Goal: Task Accomplishment & Management: Use online tool/utility

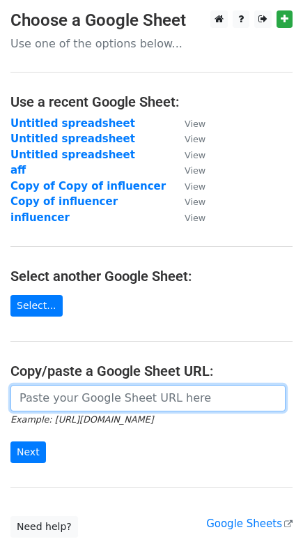
click at [49, 392] on input "url" at bounding box center [147, 398] width 275 height 26
paste input "https://docs.google.com/spreadsheets/d/1074IDtY8lydAXaRTGiFi4Aza6vZSINHDQuGt8Xe…"
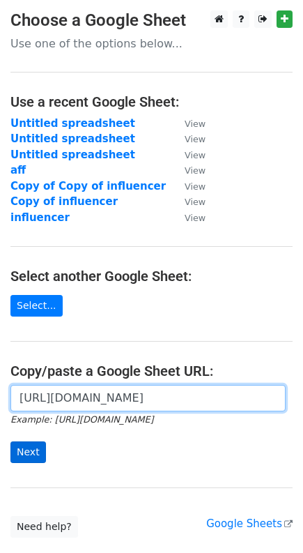
type input "https://docs.google.com/spreadsheets/d/1074IDtY8lydAXaRTGiFi4Aza6vZSINHDQuGt8Xe…"
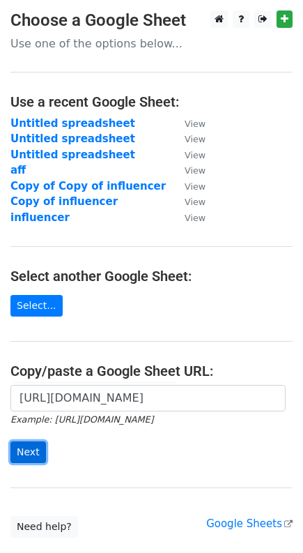
click at [26, 446] on input "Next" at bounding box center [28, 452] width 36 height 22
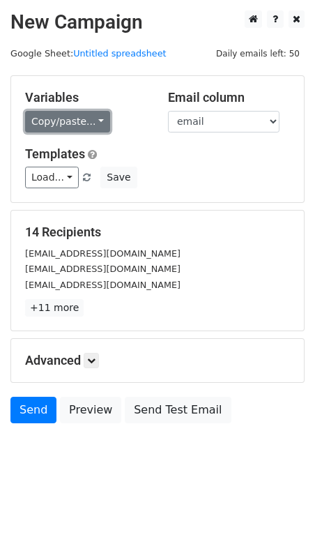
click at [82, 122] on link "Copy/paste..." at bounding box center [67, 122] width 85 height 22
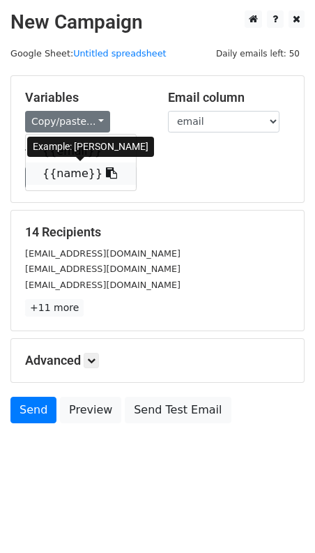
click at [74, 176] on link "{{name}}" at bounding box center [81, 173] width 110 height 22
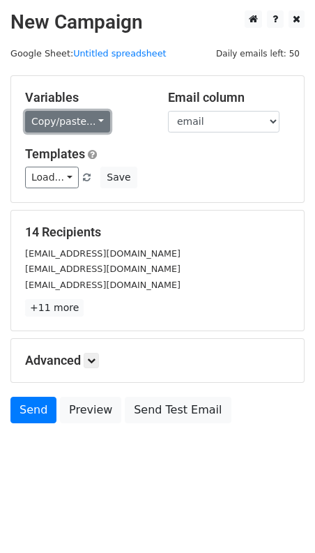
click at [76, 121] on link "Copy/paste..." at bounding box center [67, 122] width 85 height 22
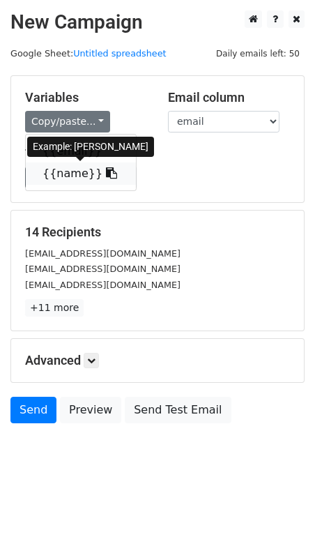
click at [66, 177] on link "{{name}}" at bounding box center [81, 173] width 110 height 22
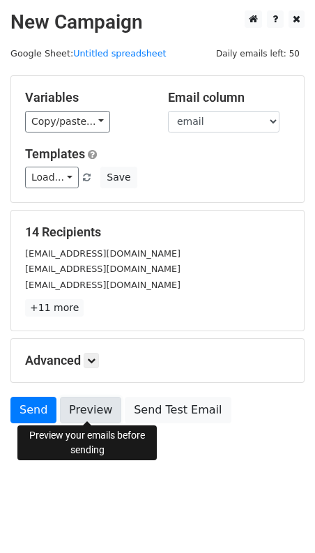
click at [85, 416] on link "Preview" at bounding box center [90, 410] width 61 height 26
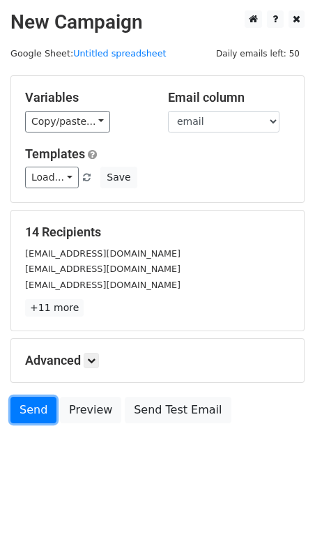
drag, startPoint x: 31, startPoint y: 407, endPoint x: 0, endPoint y: 424, distance: 35.6
click at [31, 407] on link "Send" at bounding box center [33, 410] width 46 height 26
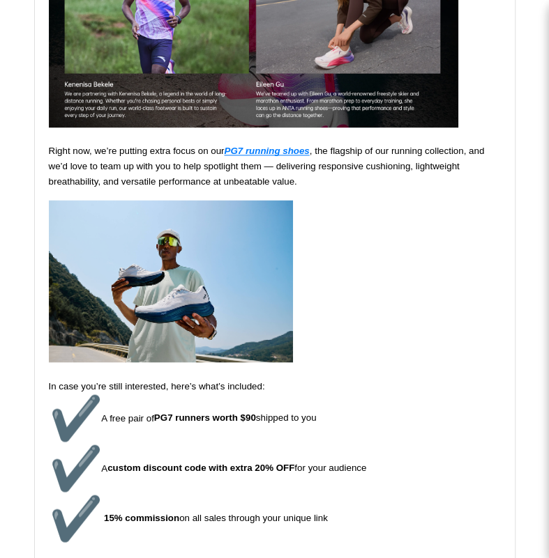
scroll to position [488, 0]
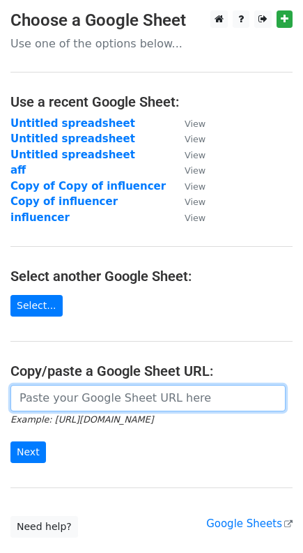
click at [36, 398] on input "url" at bounding box center [147, 398] width 275 height 26
paste input "https://docs.google.com/spreadsheets/d/1BOzXTuWMIF15JLoBzDderQy5MnE8fpqR8WmJS1-…"
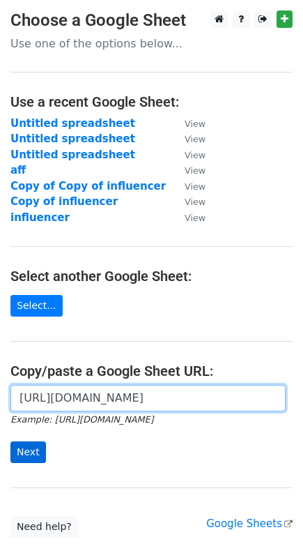
type input "https://docs.google.com/spreadsheets/d/1BOzXTuWMIF15JLoBzDderQy5MnE8fpqR8WmJS1-…"
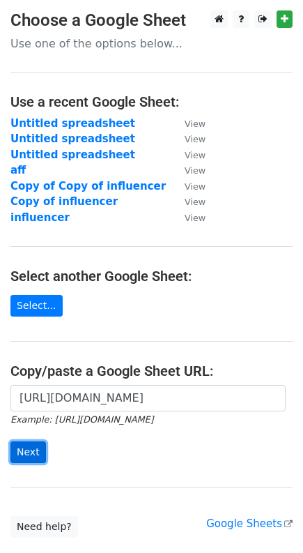
click at [30, 451] on input "Next" at bounding box center [28, 452] width 36 height 22
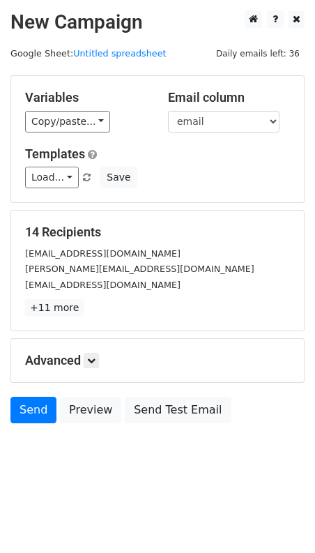
click at [77, 135] on div "Variables Copy/paste... {{name}} {{email}} Email column name email Templates Lo…" at bounding box center [157, 139] width 293 height 126
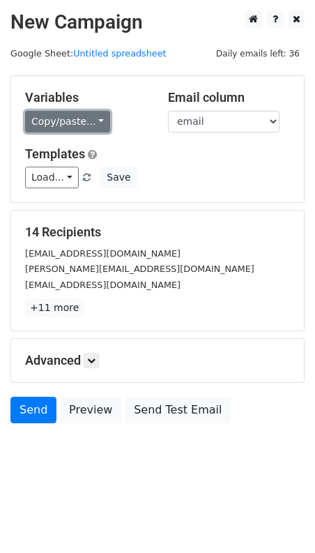
click at [80, 123] on link "Copy/paste..." at bounding box center [67, 122] width 85 height 22
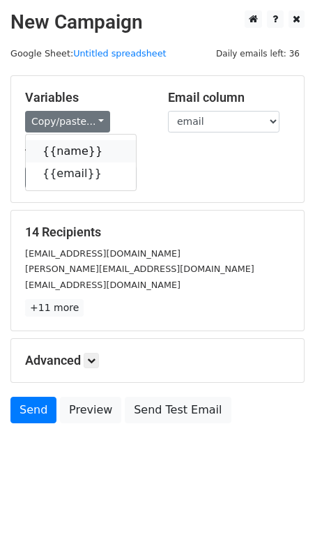
click at [83, 150] on link "{{name}}" at bounding box center [81, 151] width 110 height 22
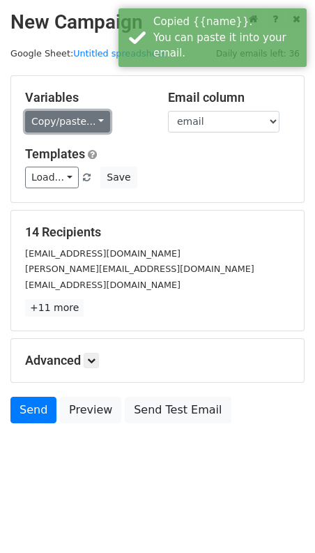
click at [85, 124] on link "Copy/paste..." at bounding box center [67, 122] width 85 height 22
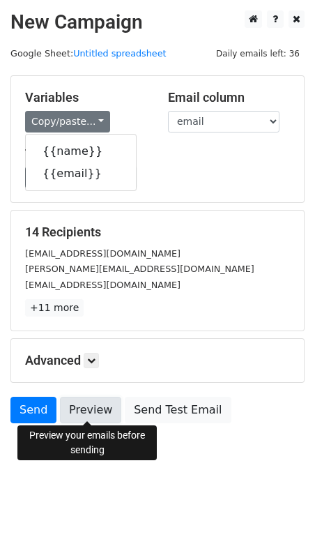
click at [95, 416] on link "Preview" at bounding box center [90, 410] width 61 height 26
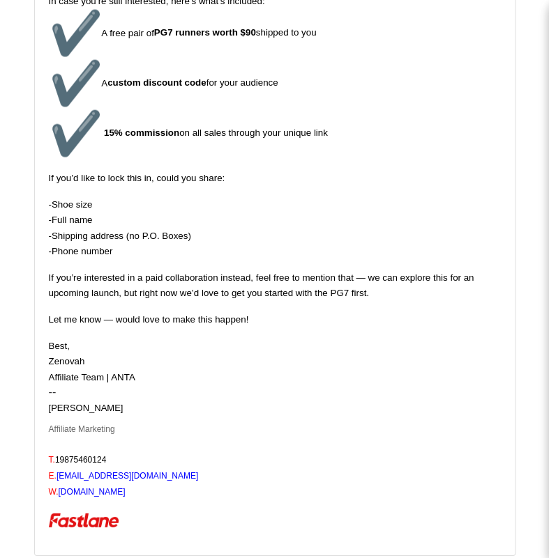
scroll to position [906, 0]
